Goal: Check status: Verify the current state of an ongoing process or item

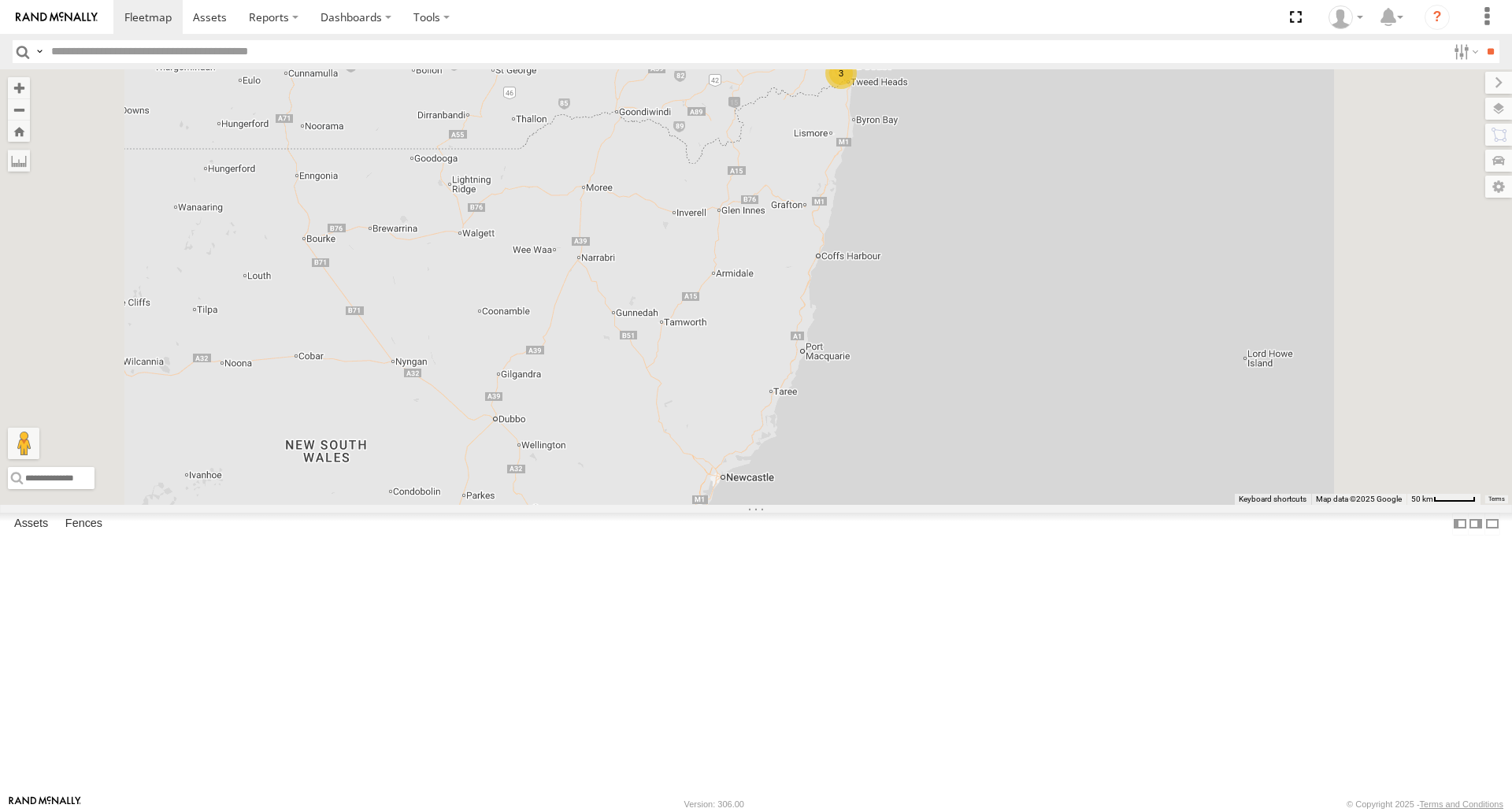
click at [971, 184] on div "11 3 [PERSON_NAME] 366JK9 - Corolla [PERSON_NAME] - 360NA6 [GEOGRAPHIC_DATA]" at bounding box center [756, 287] width 1512 height 435
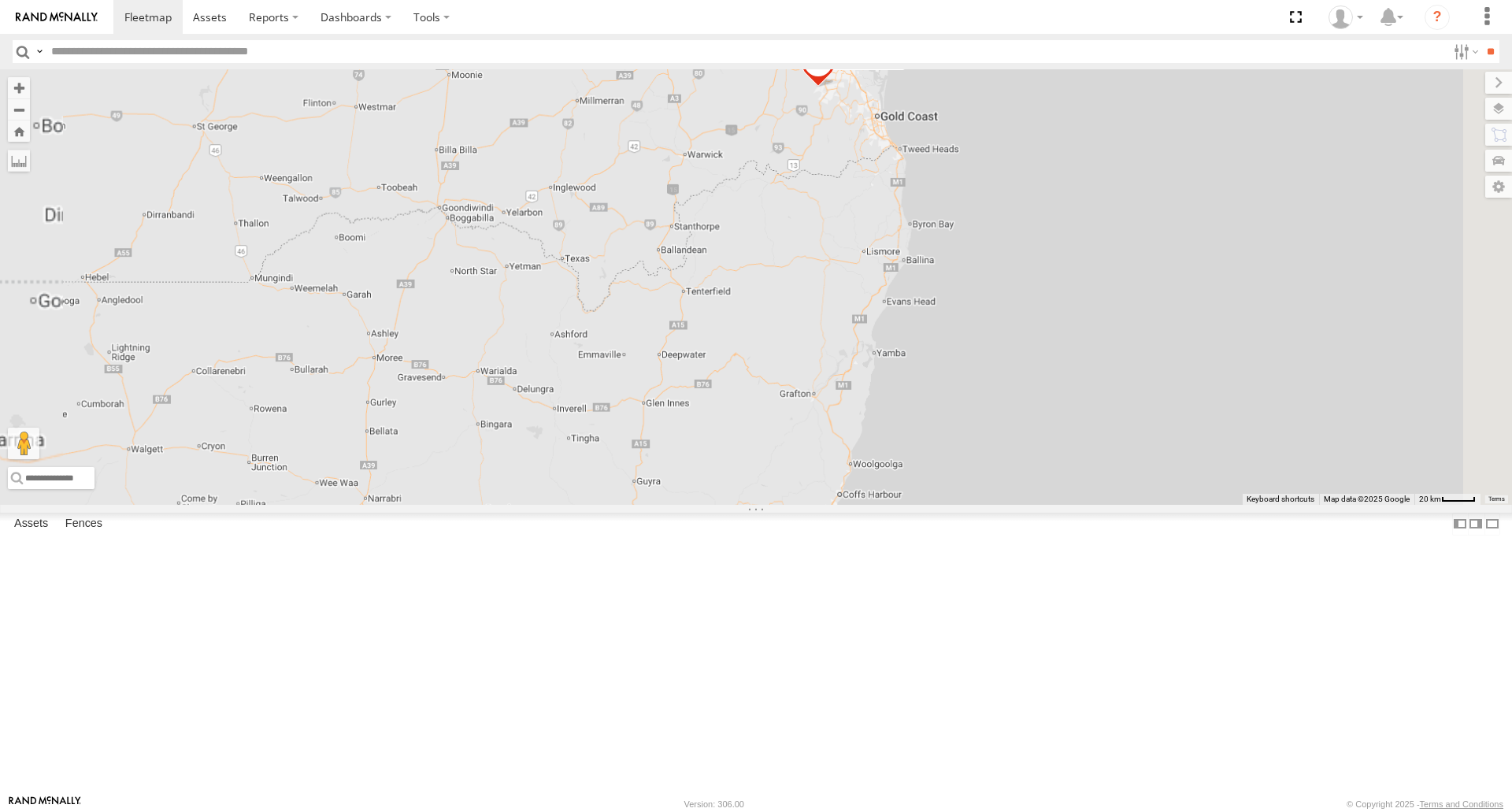
drag, startPoint x: 979, startPoint y: 183, endPoint x: 915, endPoint y: 280, distance: 116.2
click at [915, 279] on div "[PERSON_NAME] 366JK9 - Corolla [PERSON_NAME] - 360NA6 [GEOGRAPHIC_DATA]" at bounding box center [756, 287] width 1512 height 435
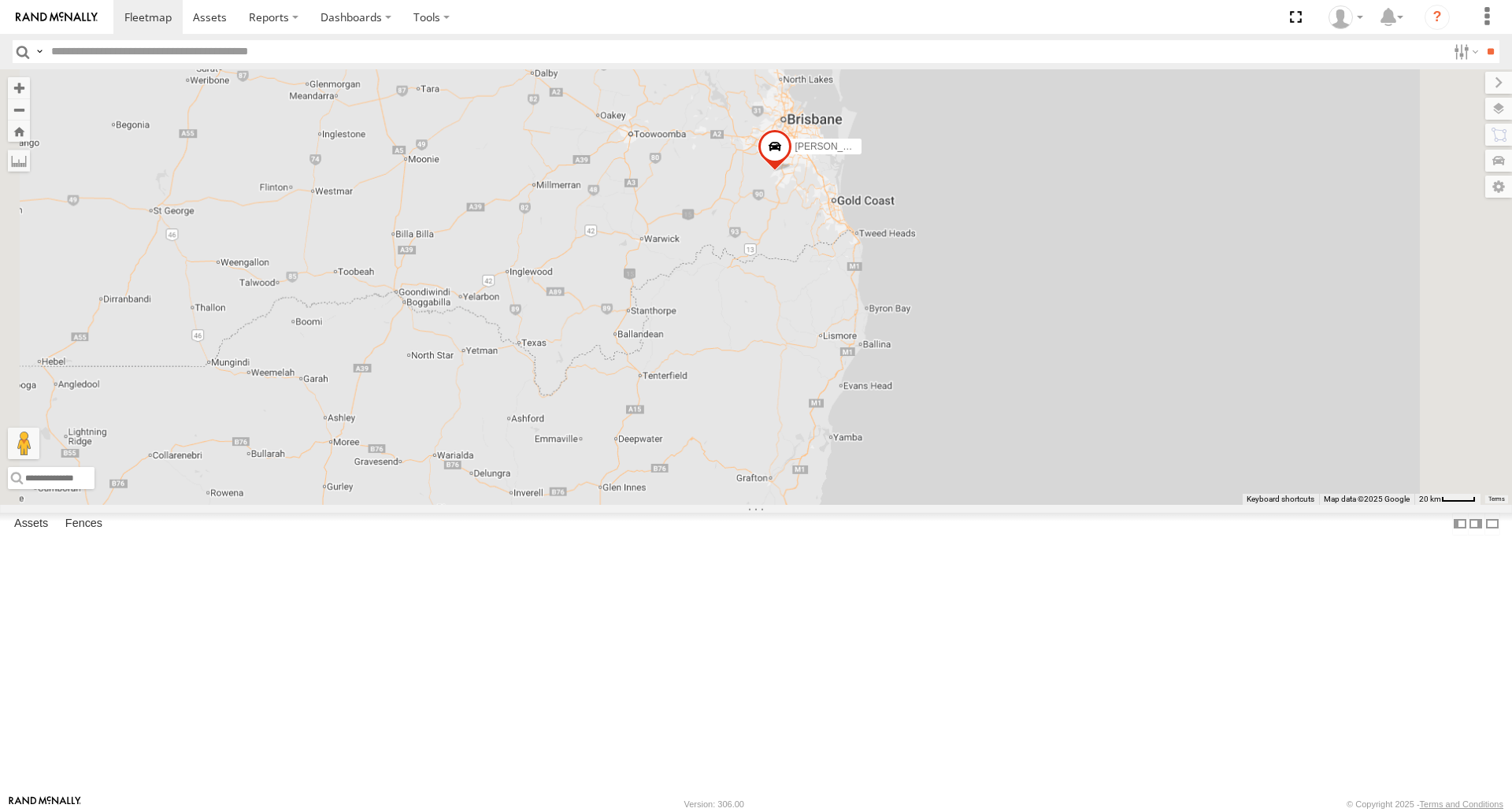
click at [934, 276] on div "[PERSON_NAME] 366JK9 - Corolla [PERSON_NAME] - 360NA6 [GEOGRAPHIC_DATA]" at bounding box center [756, 287] width 1512 height 435
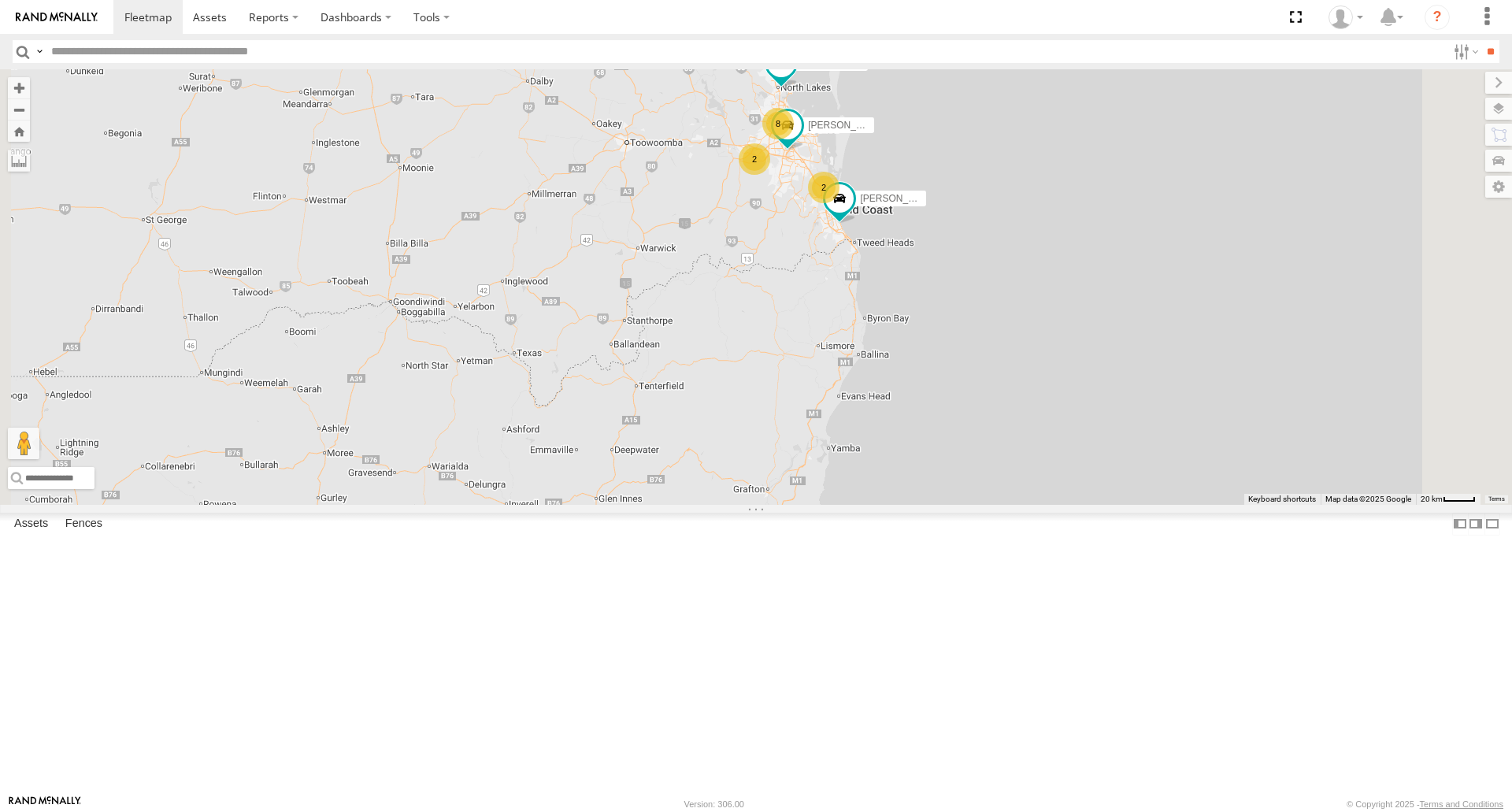
click at [934, 276] on div "[PERSON_NAME] - 360NA6 [GEOGRAPHIC_DATA] 8 2 [PERSON_NAME] - 347FB3 [PERSON_NAM…" at bounding box center [756, 287] width 1512 height 435
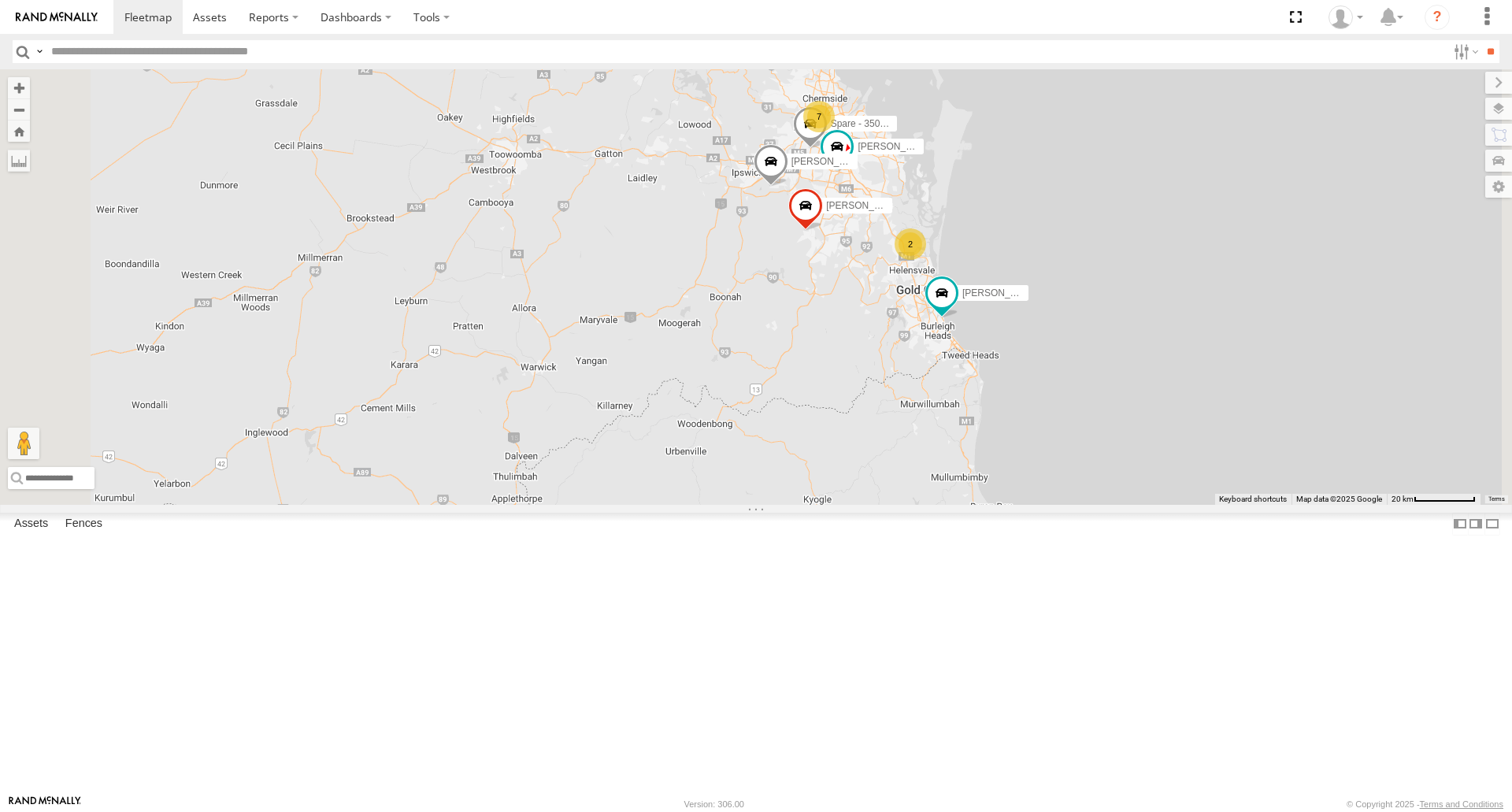
click at [964, 355] on div "[PERSON_NAME] - 360NA6 [GEOGRAPHIC_DATA] [PERSON_NAME] - 347FB3 [PERSON_NAME] -…" at bounding box center [756, 287] width 1512 height 435
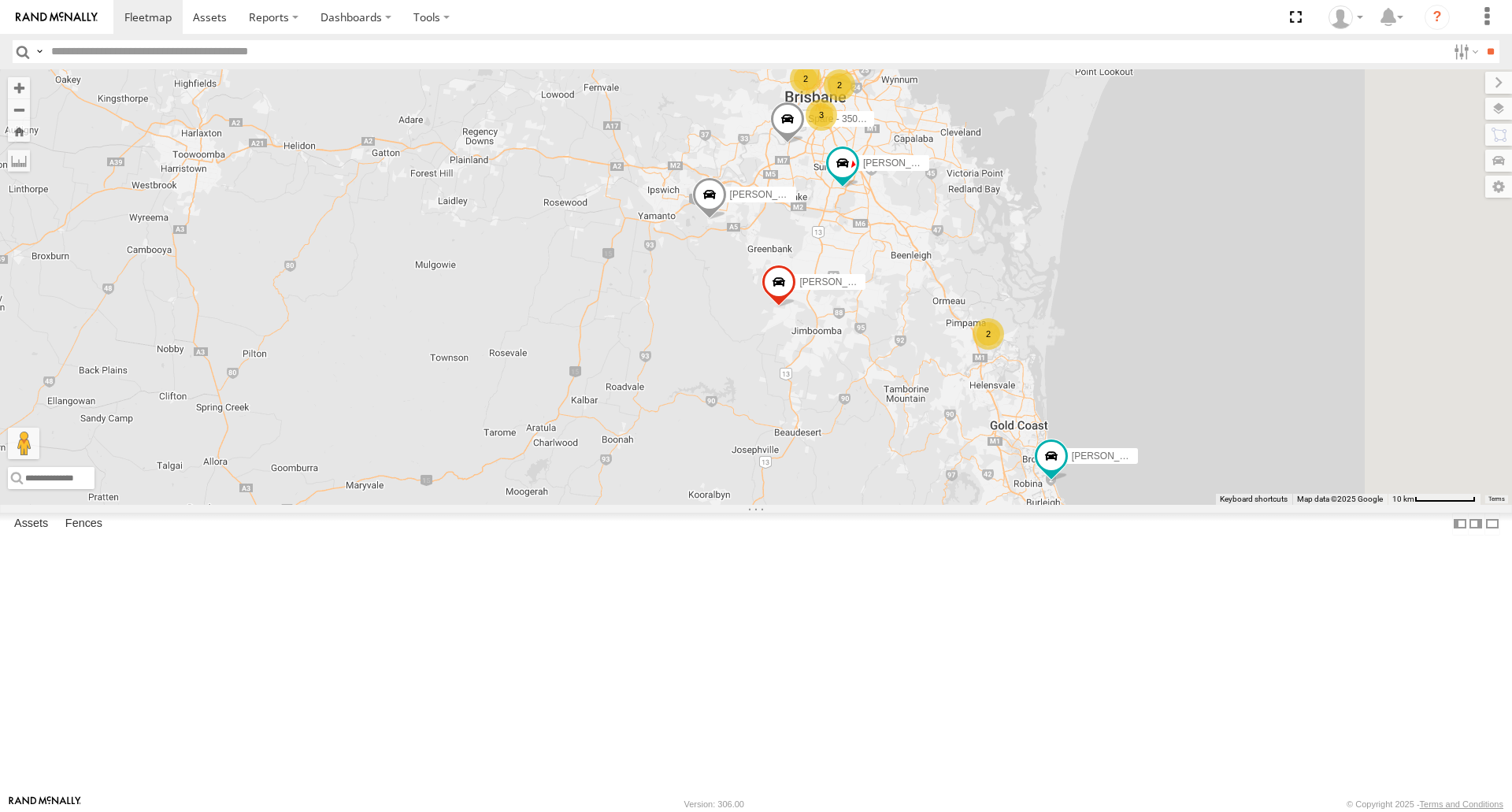
drag, startPoint x: 963, startPoint y: 353, endPoint x: 896, endPoint y: 408, distance: 86.7
click at [896, 408] on div "[PERSON_NAME] - 360NA6 [GEOGRAPHIC_DATA] [PERSON_NAME] - 347FB3 [PERSON_NAME] -…" at bounding box center [756, 287] width 1512 height 435
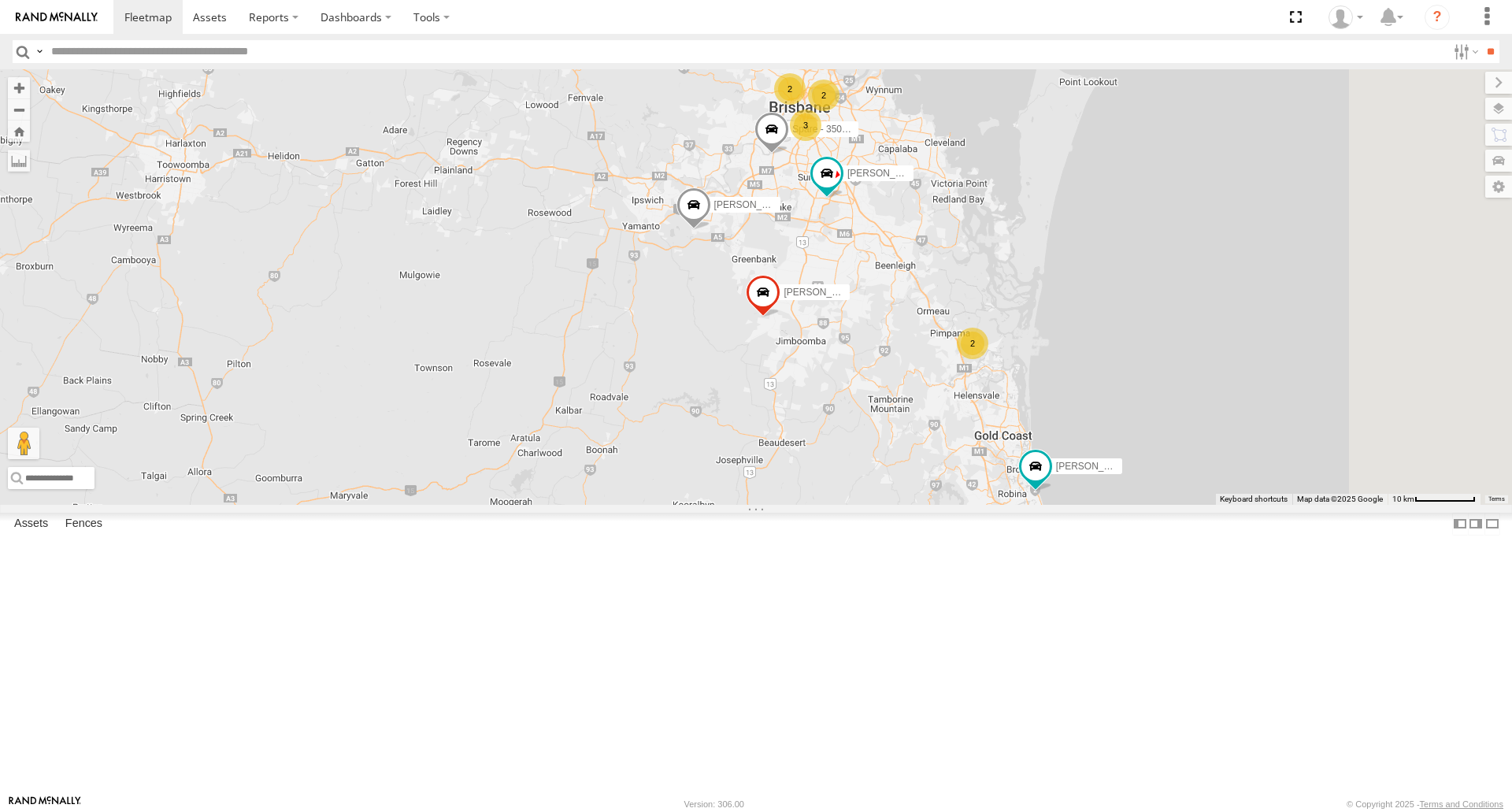
click at [896, 408] on div "[PERSON_NAME] - 360NA6 [GEOGRAPHIC_DATA] [PERSON_NAME] - 347FB3 [PERSON_NAME] -…" at bounding box center [756, 287] width 1512 height 435
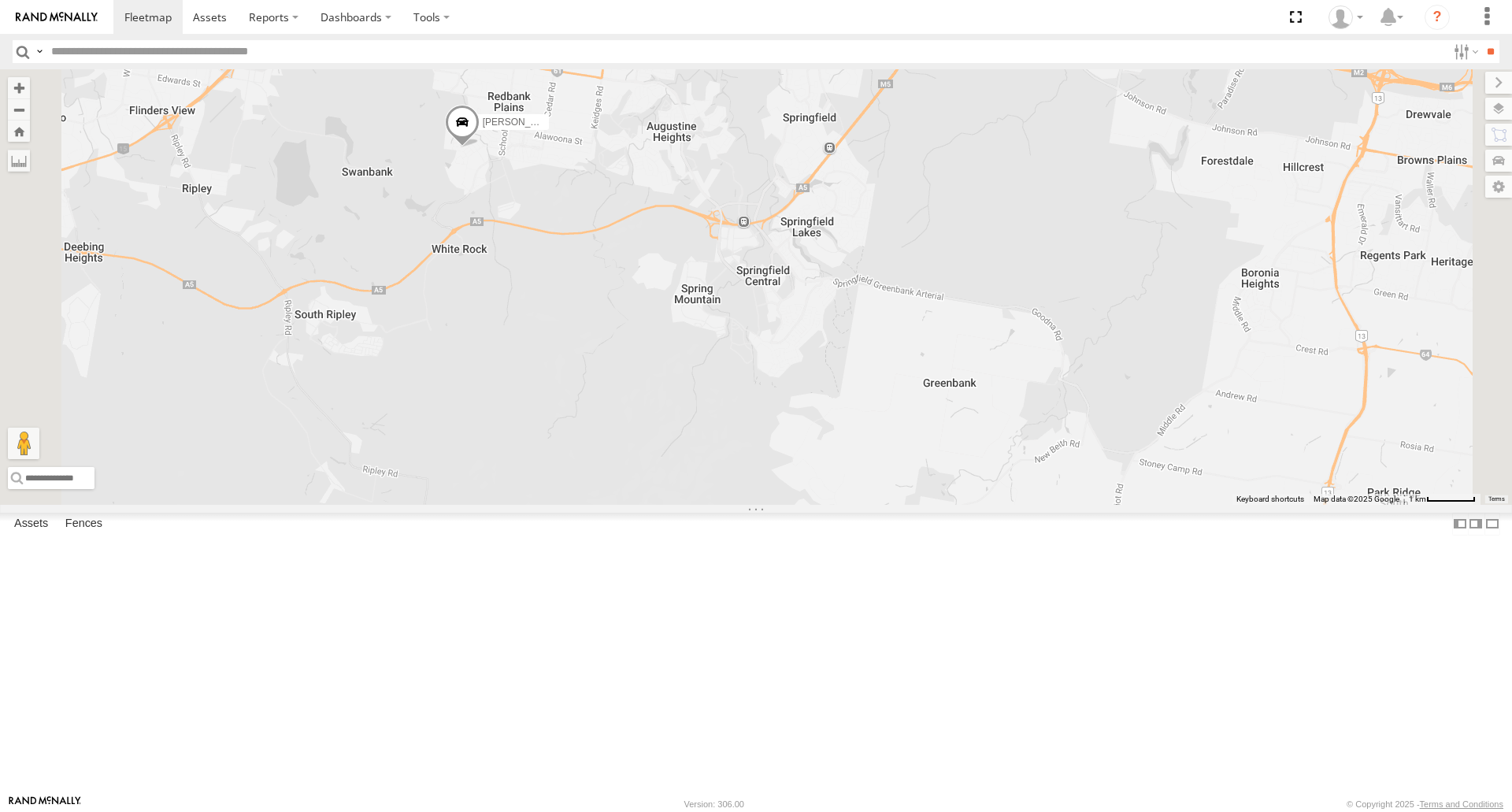
click at [480, 148] on span at bounding box center [462, 126] width 35 height 42
click at [761, 384] on div "[PERSON_NAME] - 360NA6 [GEOGRAPHIC_DATA] [PERSON_NAME] - 347FB3 [PERSON_NAME] -…" at bounding box center [756, 287] width 1512 height 435
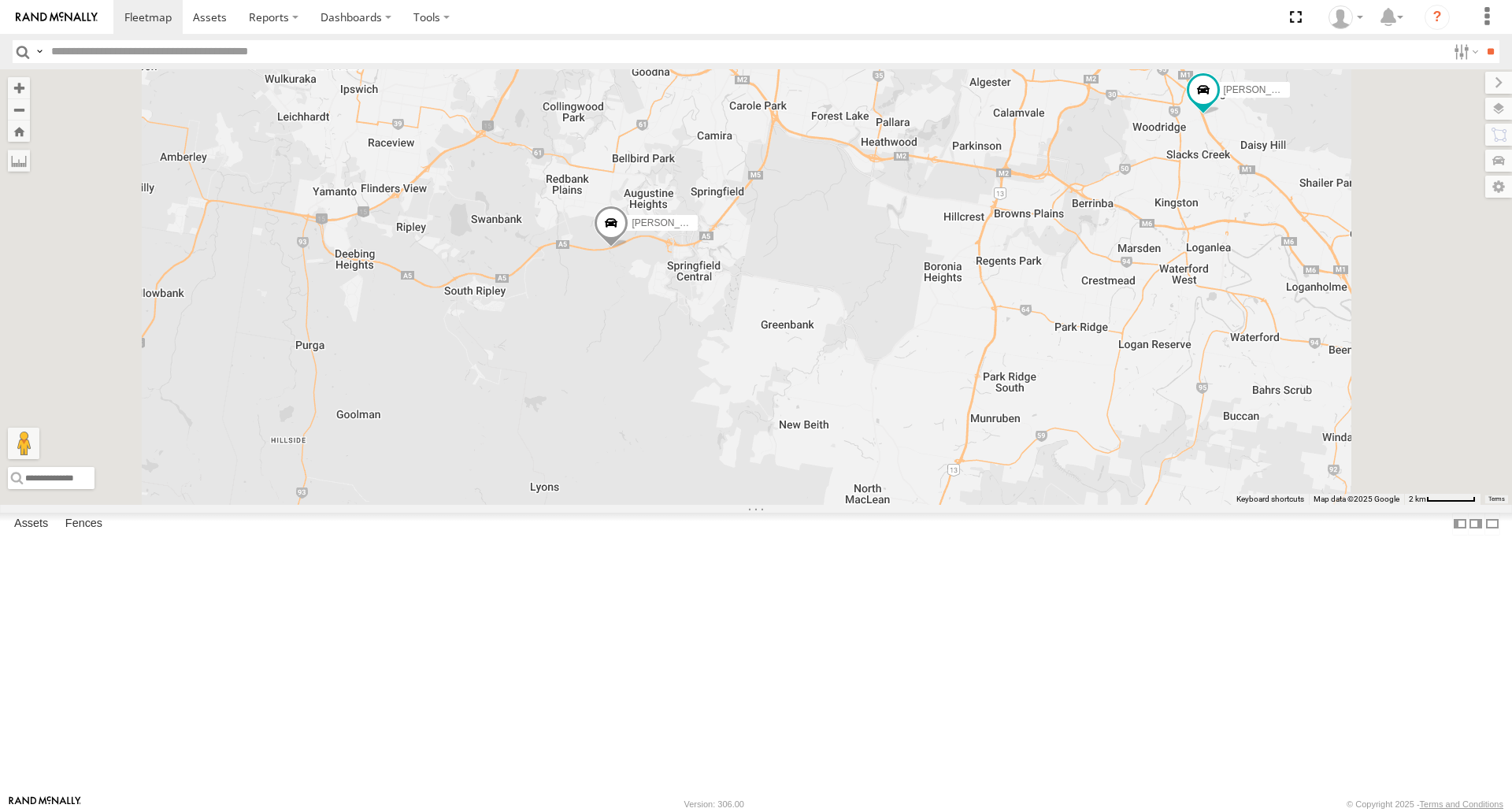
click at [0, 0] on span at bounding box center [0, 0] width 0 height 0
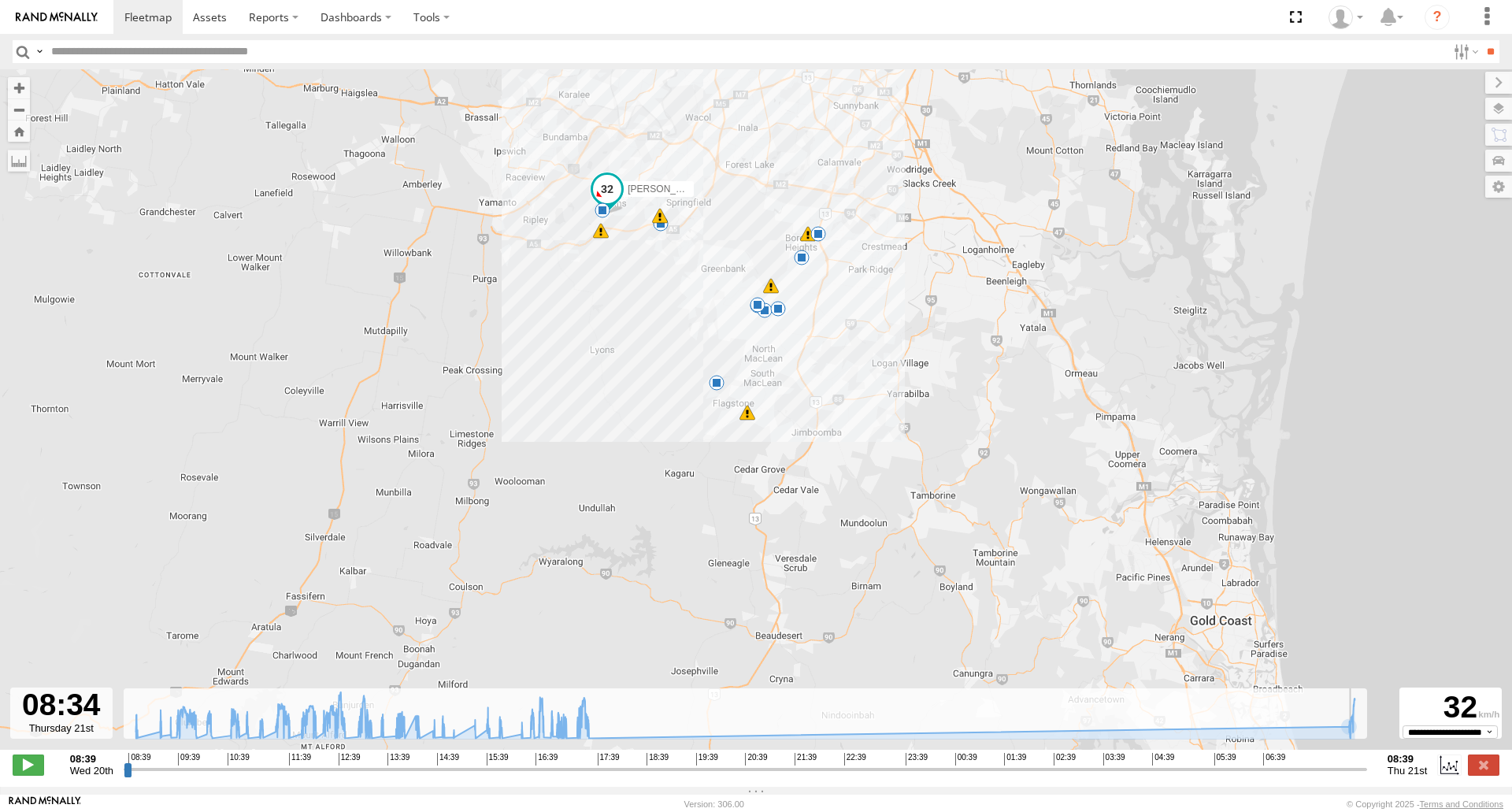
drag, startPoint x: 1294, startPoint y: 775, endPoint x: 1358, endPoint y: 774, distance: 64.0
click at [1358, 774] on input "range" at bounding box center [744, 769] width 1243 height 15
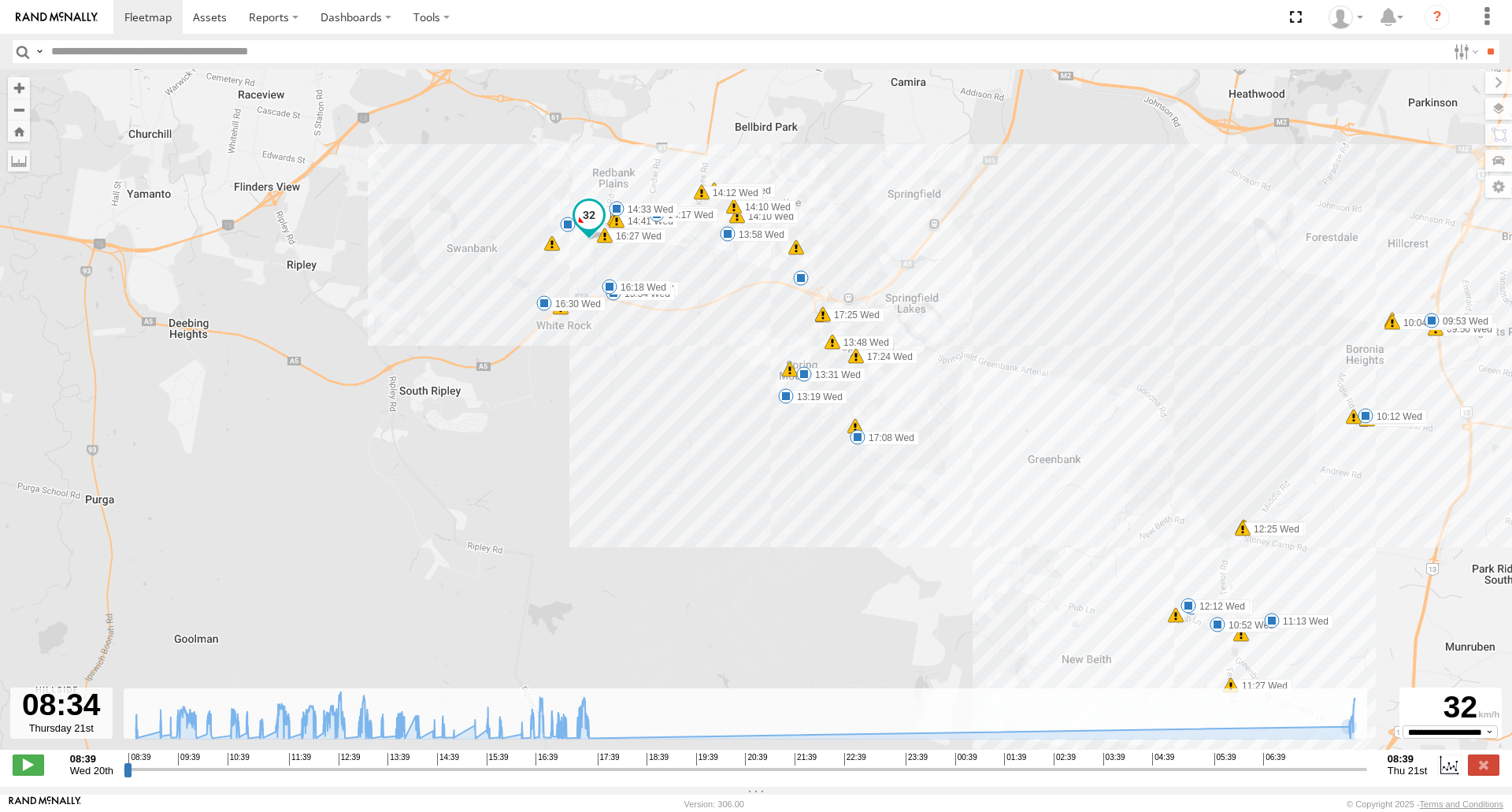
click at [1368, 776] on div "08:39 Wed 20th Created with Highcharts 6.0.7 [DOMAIN_NAME] 08:39 09:39 10:39 11…" at bounding box center [756, 764] width 1487 height 24
drag, startPoint x: 1361, startPoint y: 780, endPoint x: 1372, endPoint y: 789, distance: 14.2
type input "**********"
click at [1367, 776] on input "range" at bounding box center [744, 769] width 1243 height 15
click at [1485, 775] on label at bounding box center [1483, 765] width 31 height 21
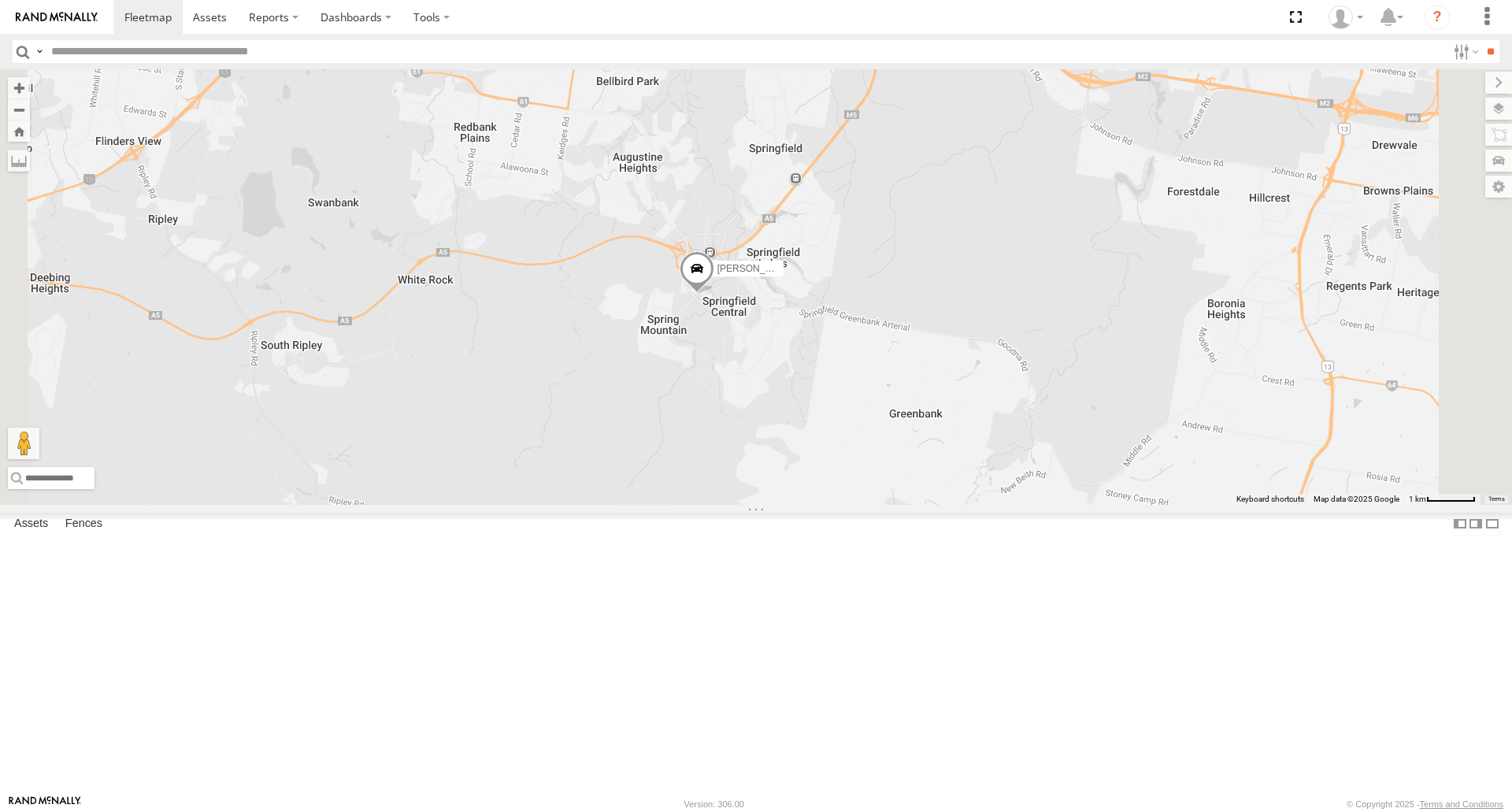
drag, startPoint x: 982, startPoint y: 708, endPoint x: 947, endPoint y: 621, distance: 93.8
click at [948, 504] on div "[PERSON_NAME] B - Corolla [PERSON_NAME] 019IP4 - Hilux Spare/Kang - 269 EH7 [PE…" at bounding box center [756, 287] width 1512 height 435
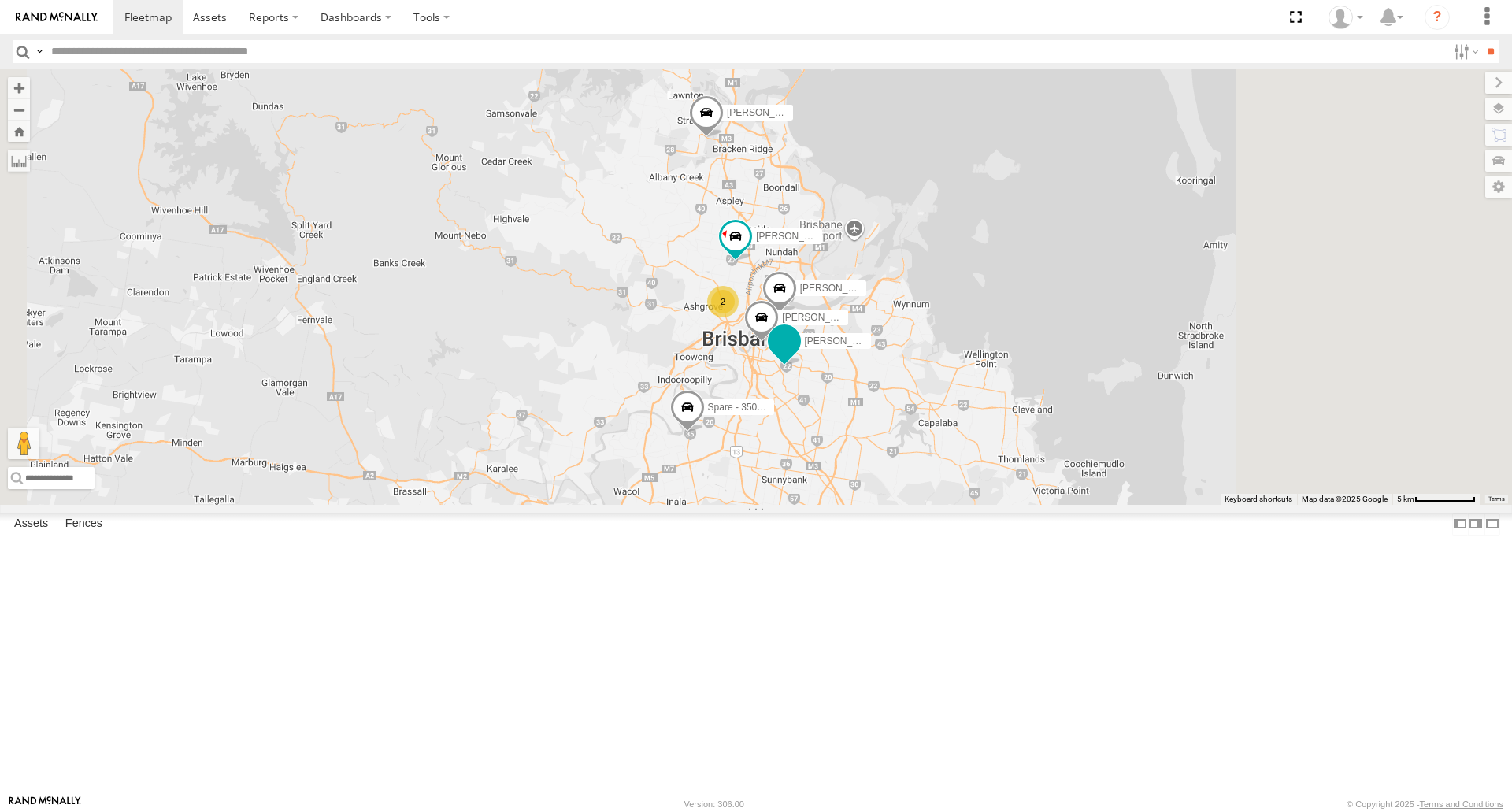
drag, startPoint x: 1021, startPoint y: 487, endPoint x: 1009, endPoint y: 494, distance: 13.9
click at [871, 349] on label "[PERSON_NAME]" at bounding box center [832, 341] width 79 height 16
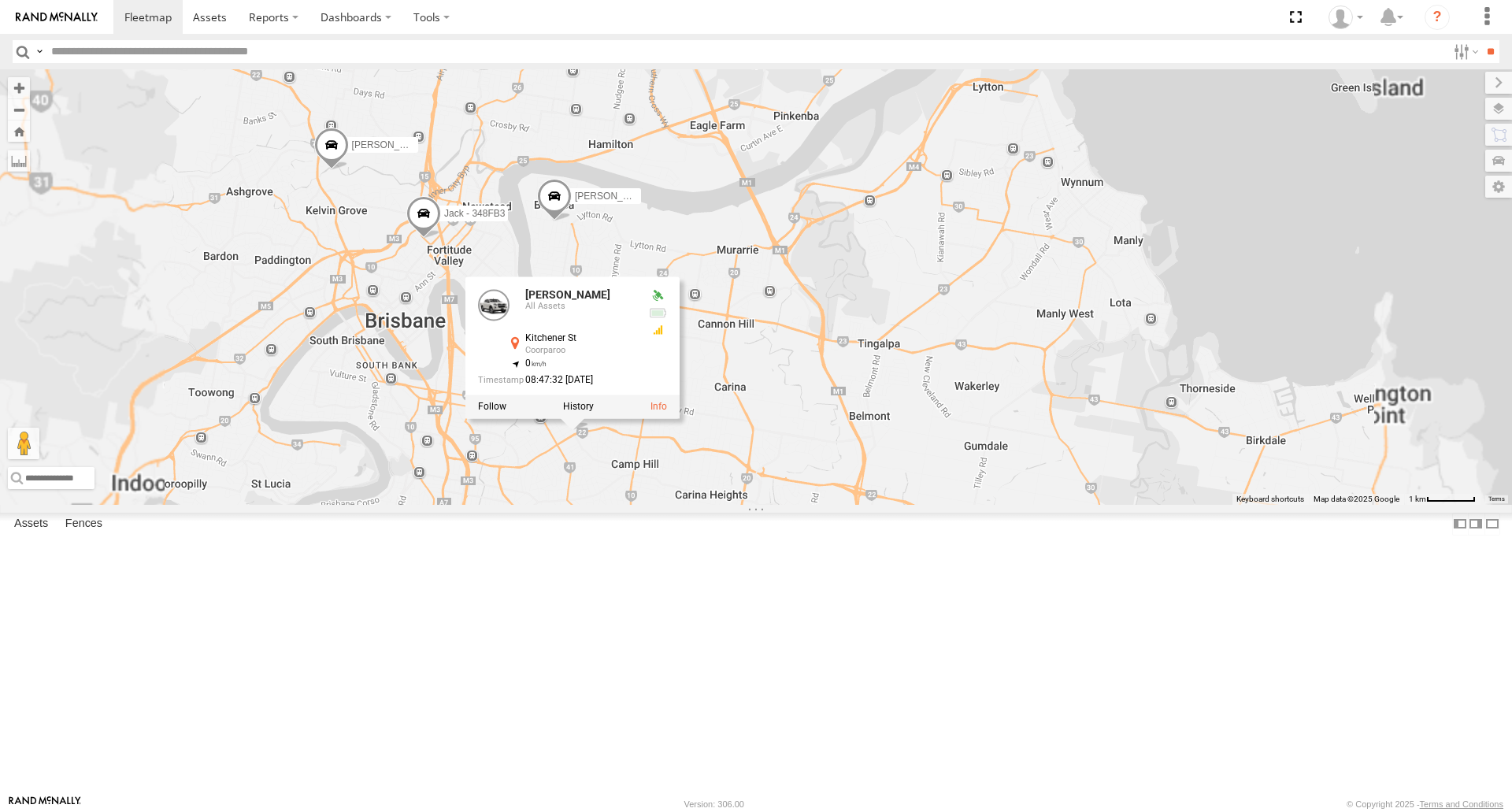
click at [1040, 504] on div "[PERSON_NAME] B - Corolla Hatch Spare - 350FB3 [PERSON_NAME] 019IP4 - Hilux Spa…" at bounding box center [756, 287] width 1512 height 435
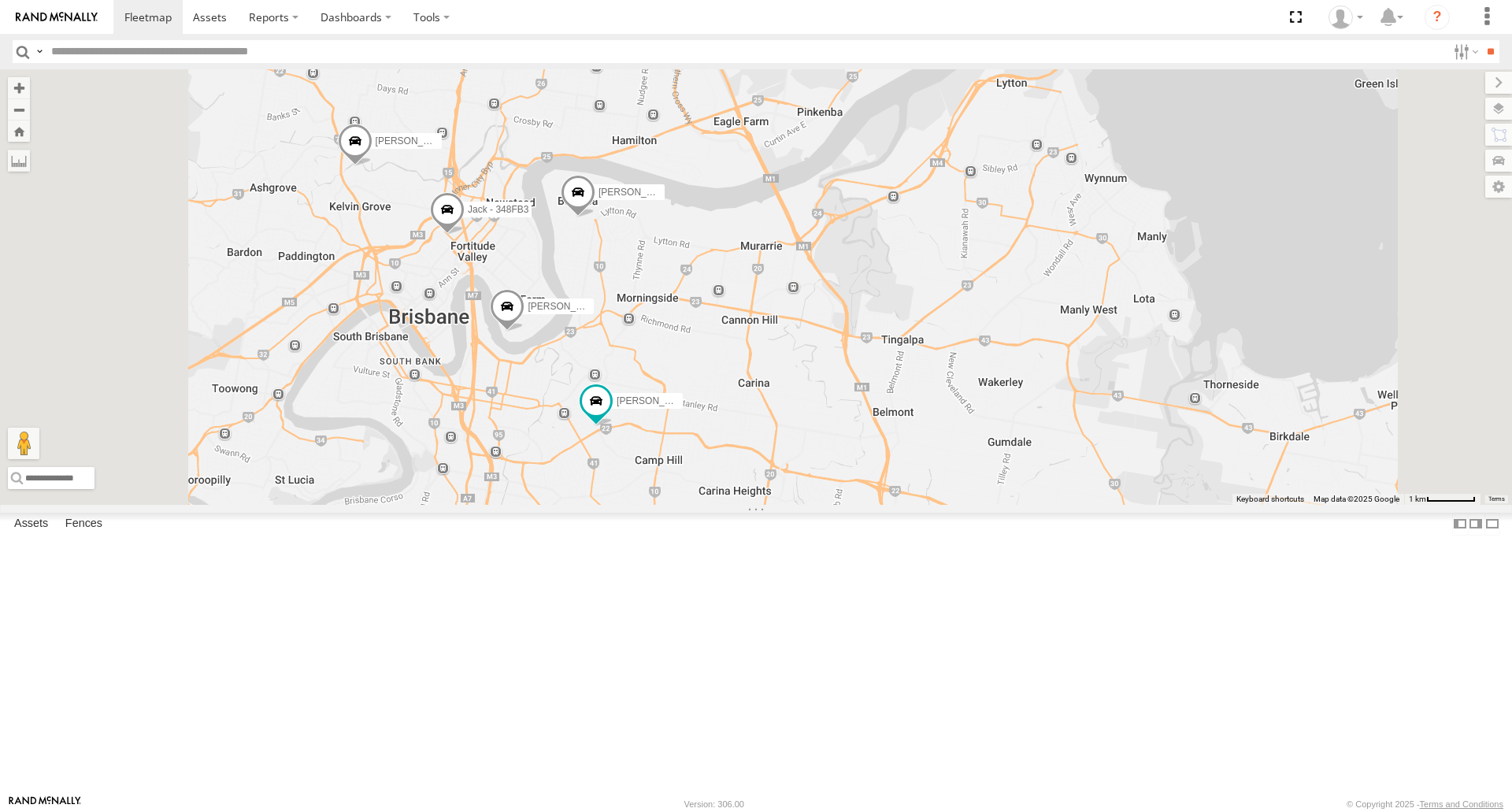
drag, startPoint x: 978, startPoint y: 558, endPoint x: 992, endPoint y: 558, distance: 14.0
click at [992, 504] on div "[PERSON_NAME] B - Corolla Hatch Spare - 350FB3 [PERSON_NAME] 019IP4 - Hilux Spa…" at bounding box center [756, 287] width 1512 height 435
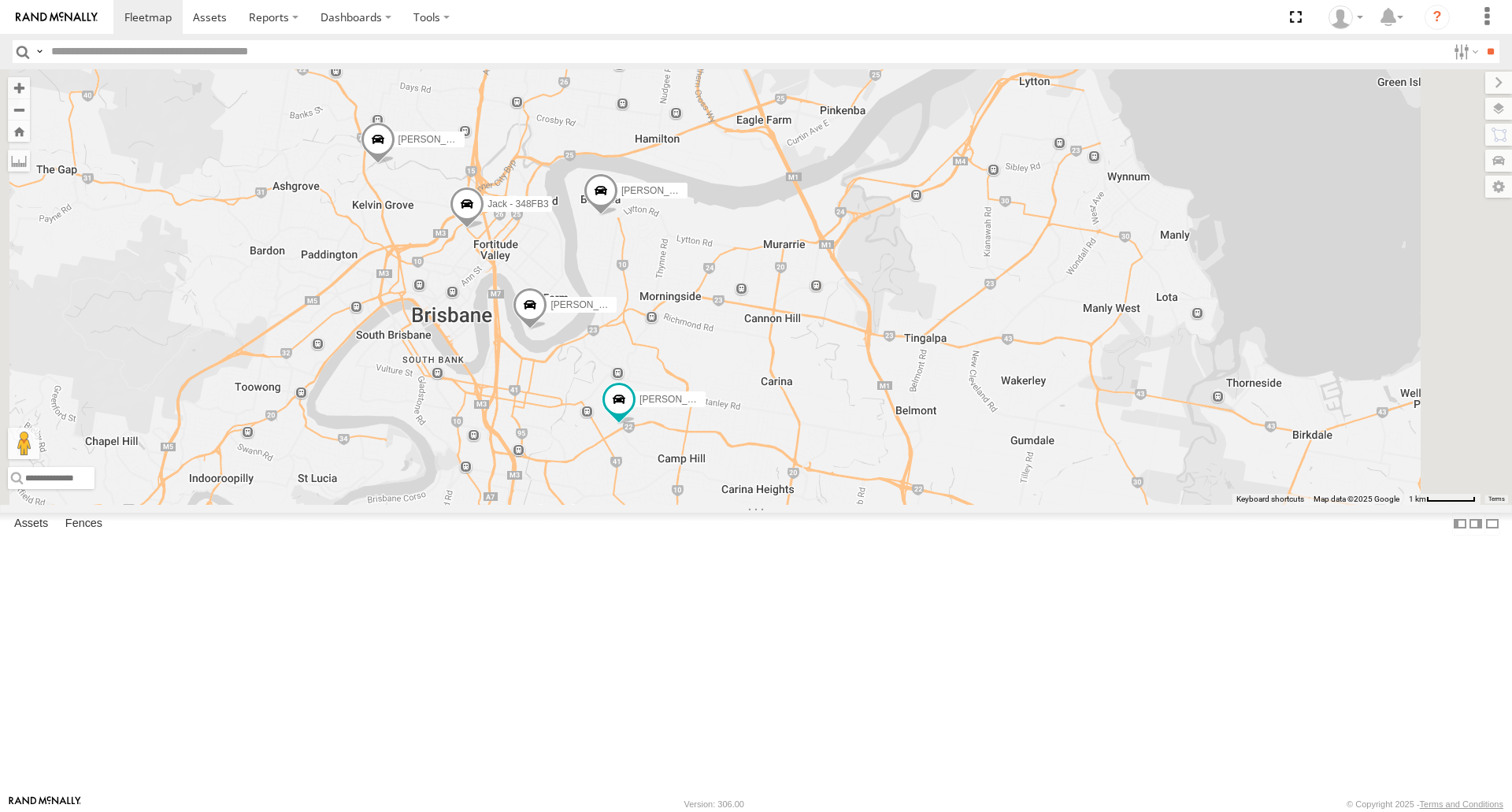
click at [1468, 429] on div "[PERSON_NAME] B - Corolla Hatch Spare - 350FB3 [PERSON_NAME] 019IP4 - Hilux Spa…" at bounding box center [756, 287] width 1512 height 435
click at [796, 437] on div "[PERSON_NAME]- 817BG4 [PERSON_NAME] - 017IP4 [PERSON_NAME] - 063 EB2 [PERSON_NA…" at bounding box center [756, 287] width 1512 height 435
